Goal: Go to known website: Access a specific website the user already knows

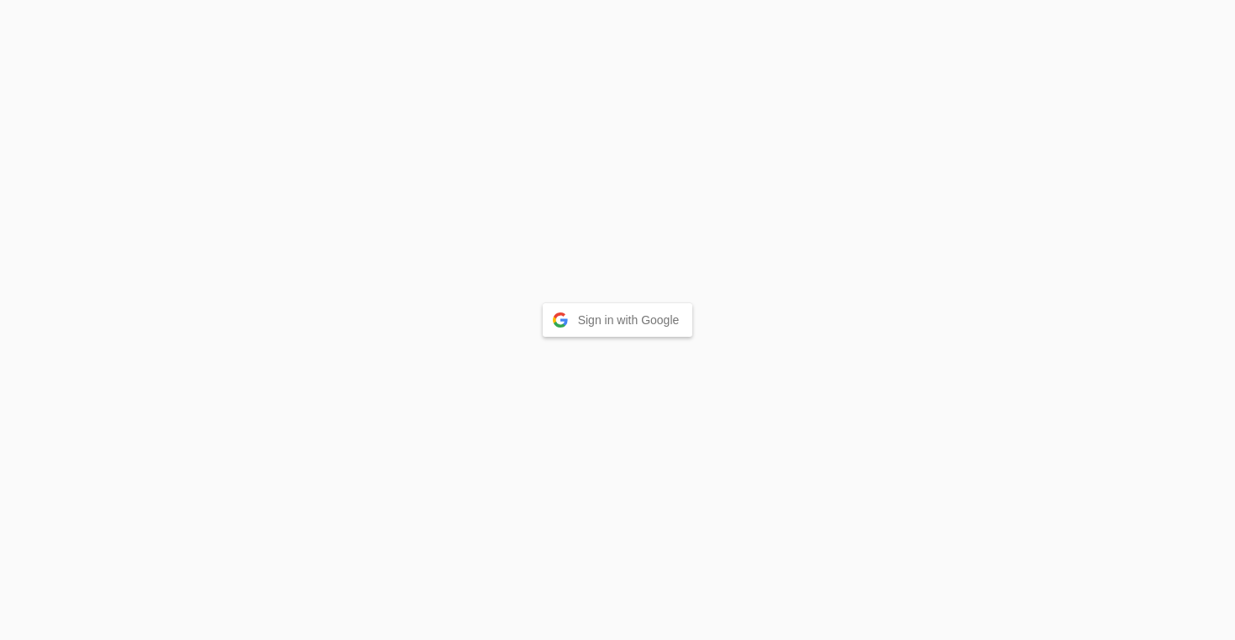
click at [582, 324] on button "Sign in with Google" at bounding box center [618, 320] width 150 height 34
